Goal: Browse casually: Explore the website without a specific task or goal

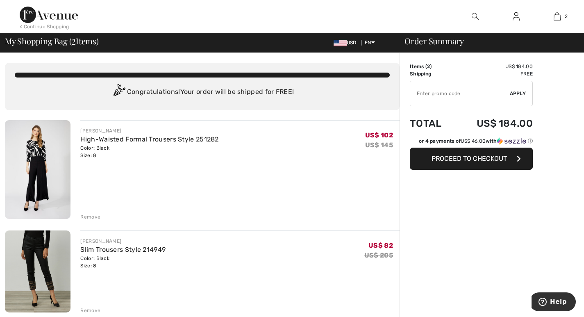
click at [92, 216] on div "Remove" at bounding box center [90, 216] width 20 height 7
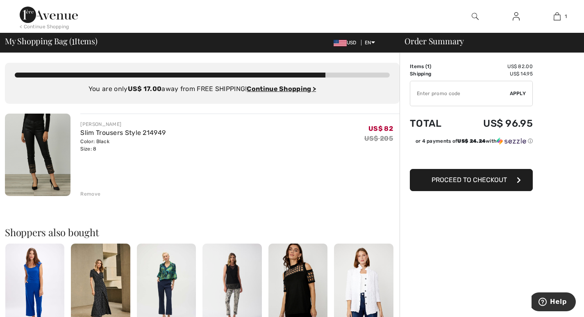
click at [28, 14] on img at bounding box center [49, 15] width 58 height 16
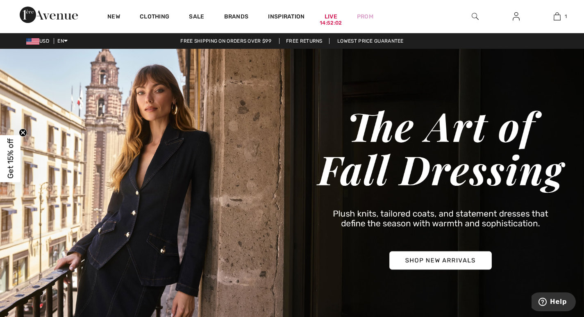
click at [111, 17] on link "New" at bounding box center [113, 17] width 13 height 9
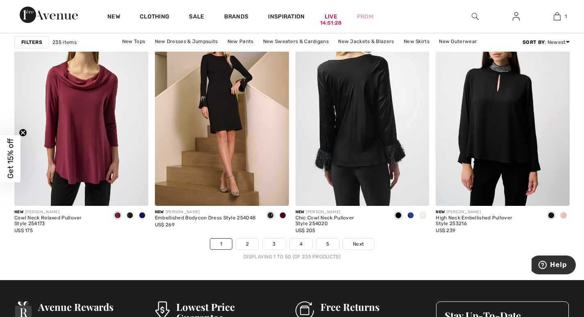
scroll to position [3727, 0]
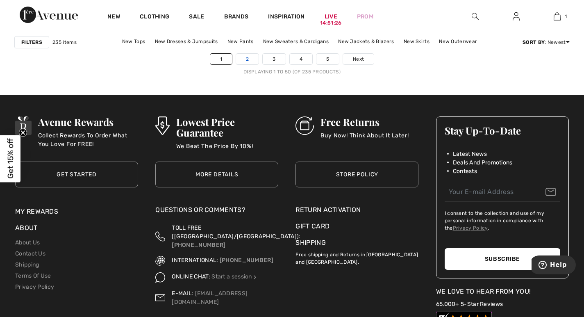
click at [248, 55] on link "2" at bounding box center [247, 59] width 23 height 11
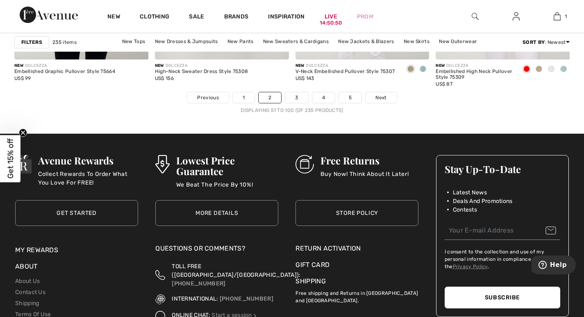
scroll to position [3726, 0]
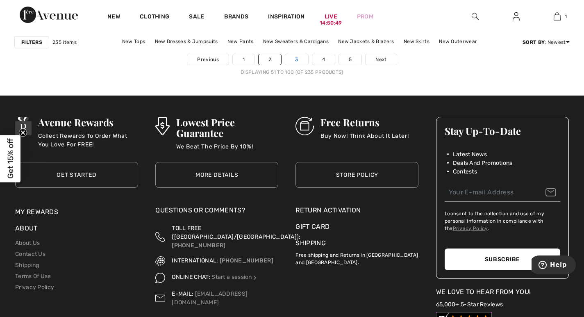
click at [300, 57] on link "3" at bounding box center [296, 59] width 23 height 11
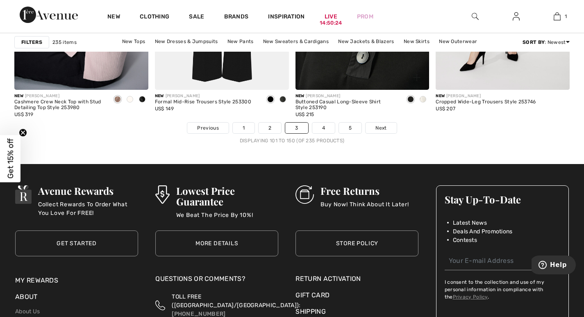
scroll to position [3474, 0]
